Goal: Book appointment/travel/reservation

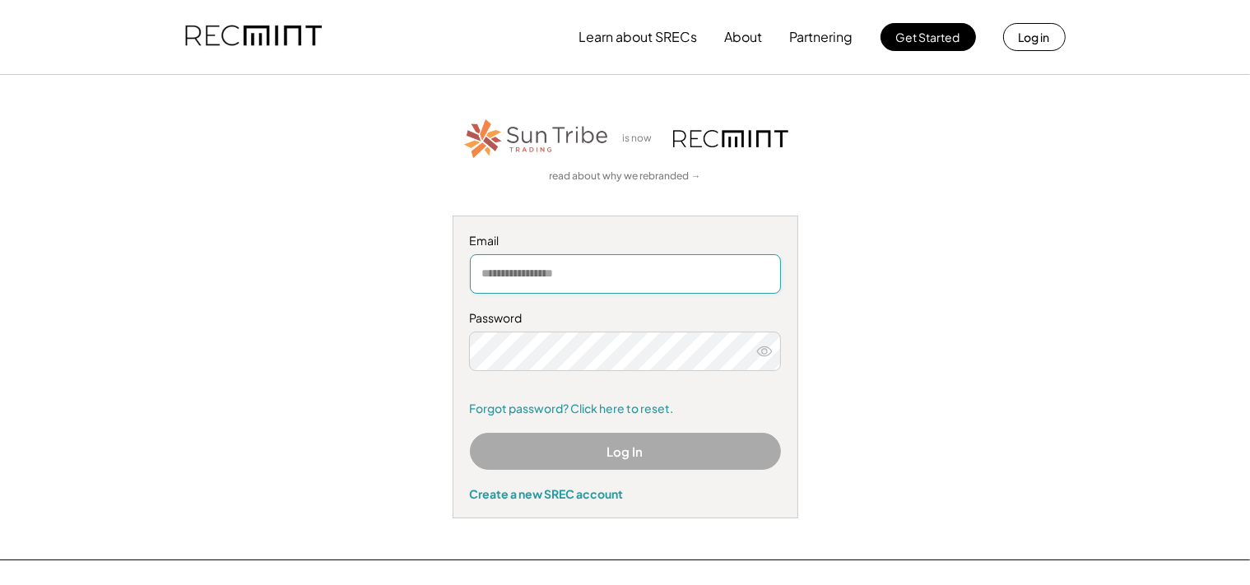
click at [540, 274] on input "email" at bounding box center [625, 273] width 311 height 39
type input "**********"
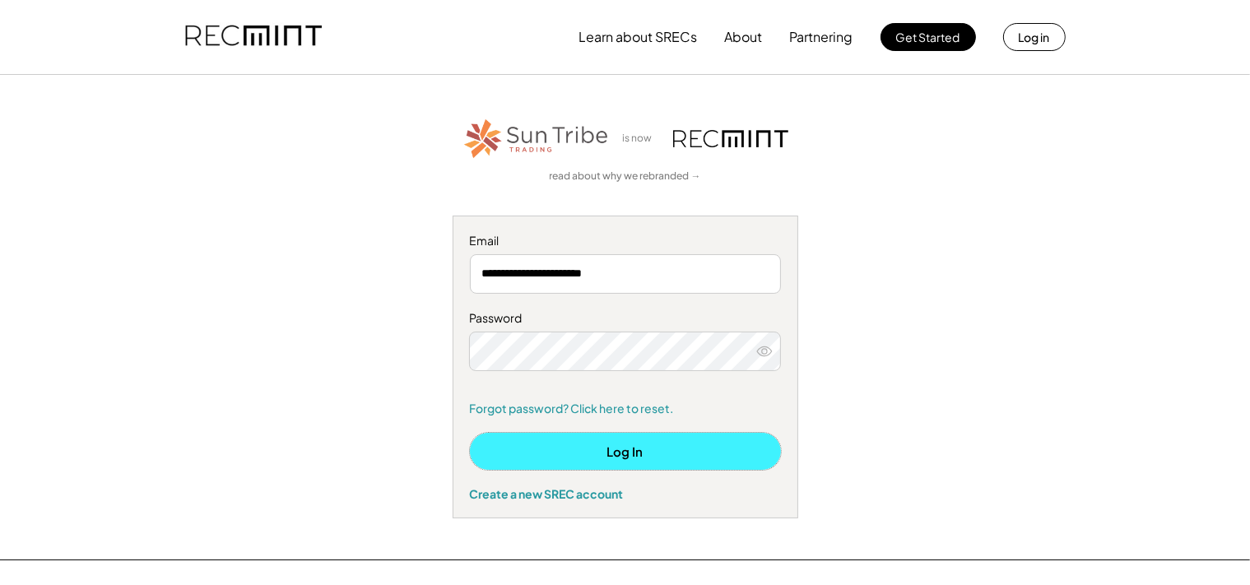
click at [618, 453] on button "Log In" at bounding box center [625, 451] width 311 height 37
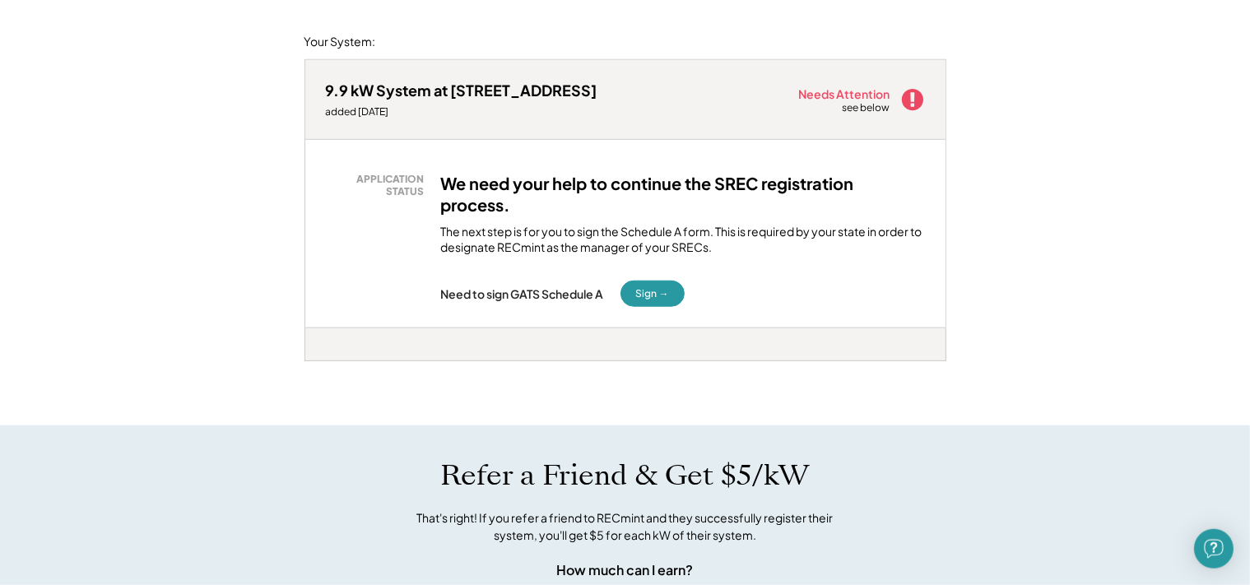
scroll to position [195, 0]
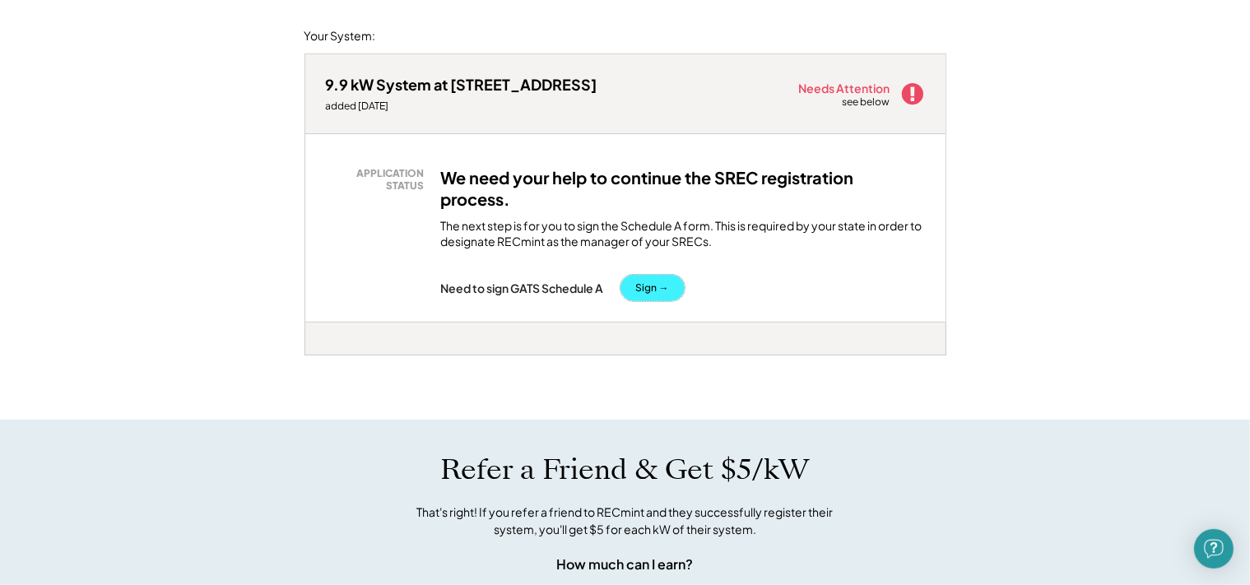
click at [653, 286] on button "Sign →" at bounding box center [652, 288] width 64 height 26
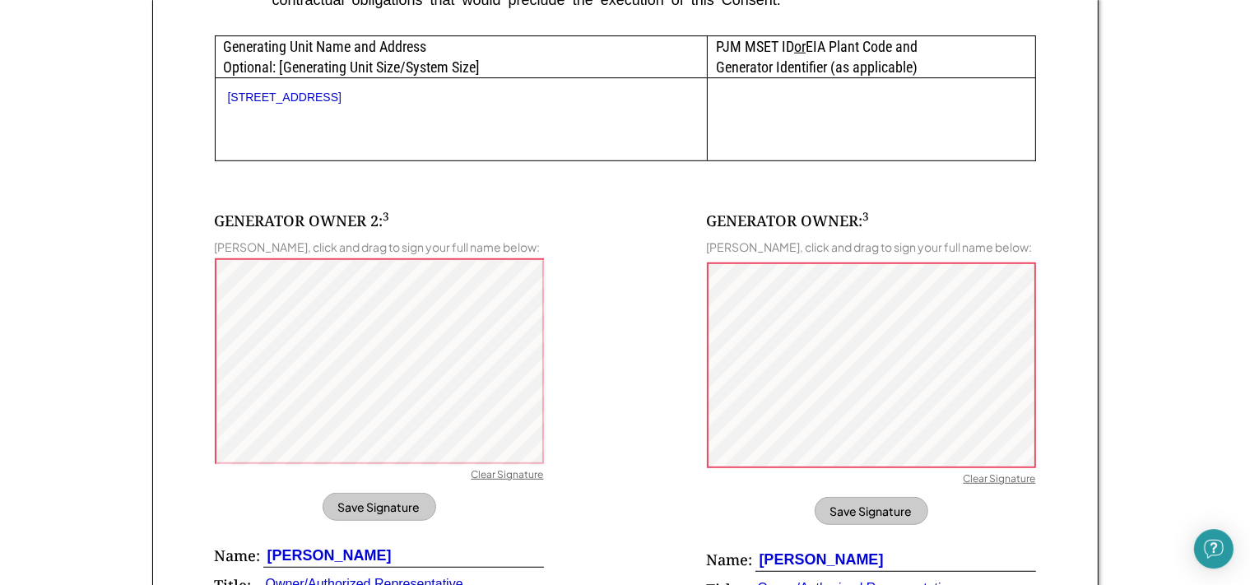
scroll to position [1013, 0]
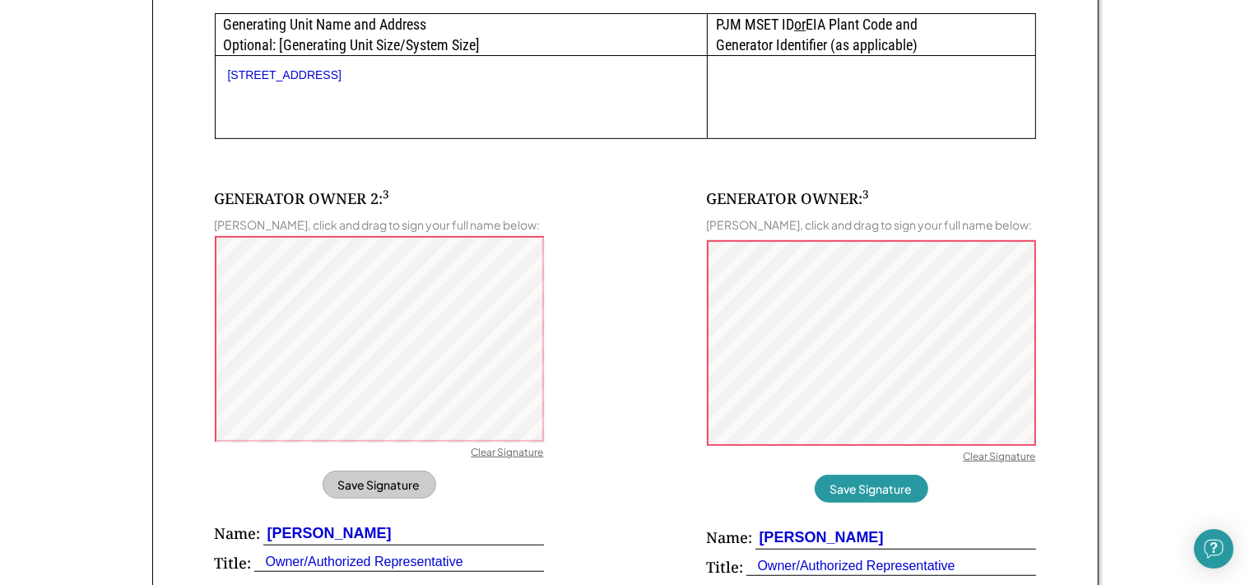
click at [978, 455] on div "Clear Signature" at bounding box center [1000, 458] width 72 height 16
